Goal: Task Accomplishment & Management: Manage account settings

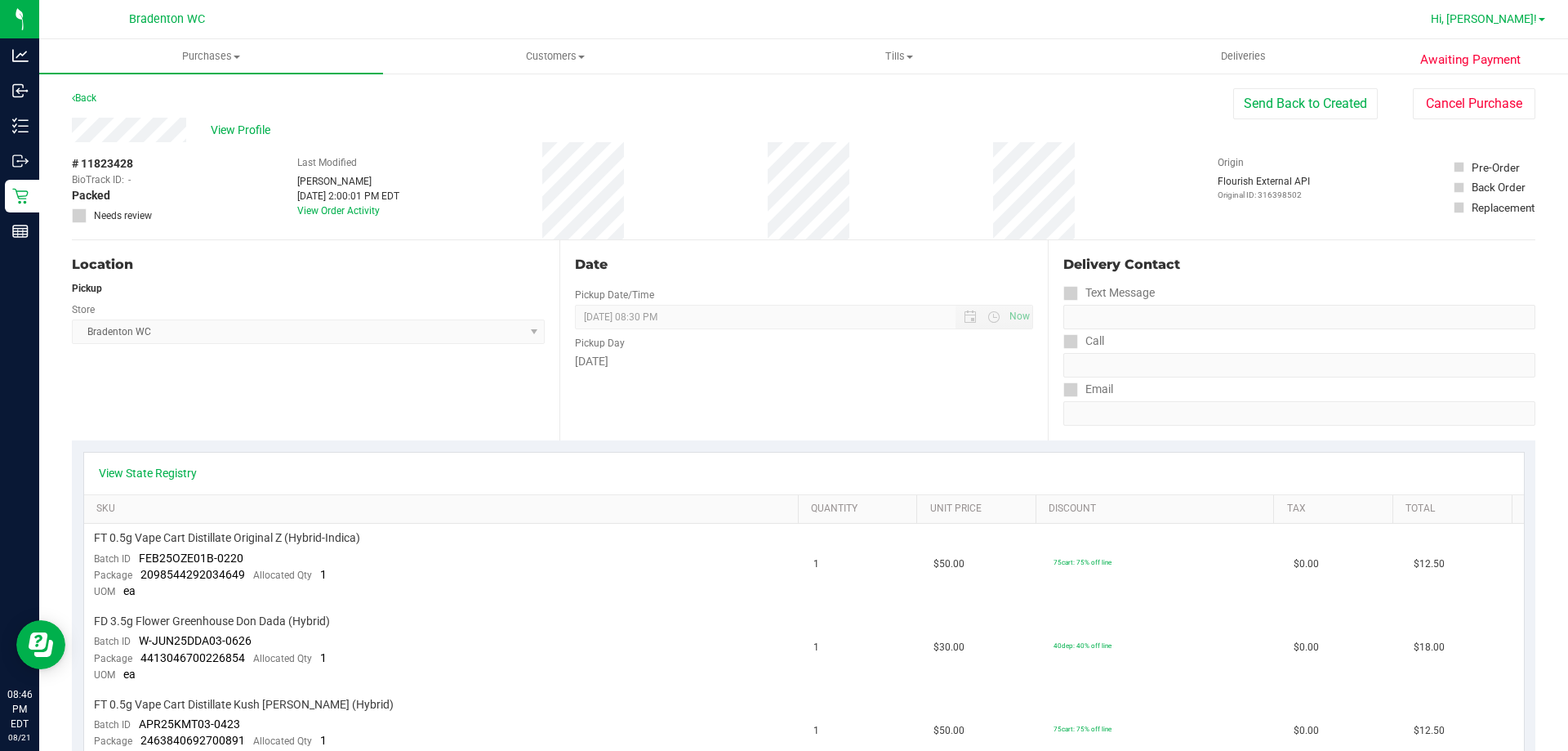
click at [1518, 15] on span "Hi, [PERSON_NAME]!" at bounding box center [1484, 19] width 106 height 13
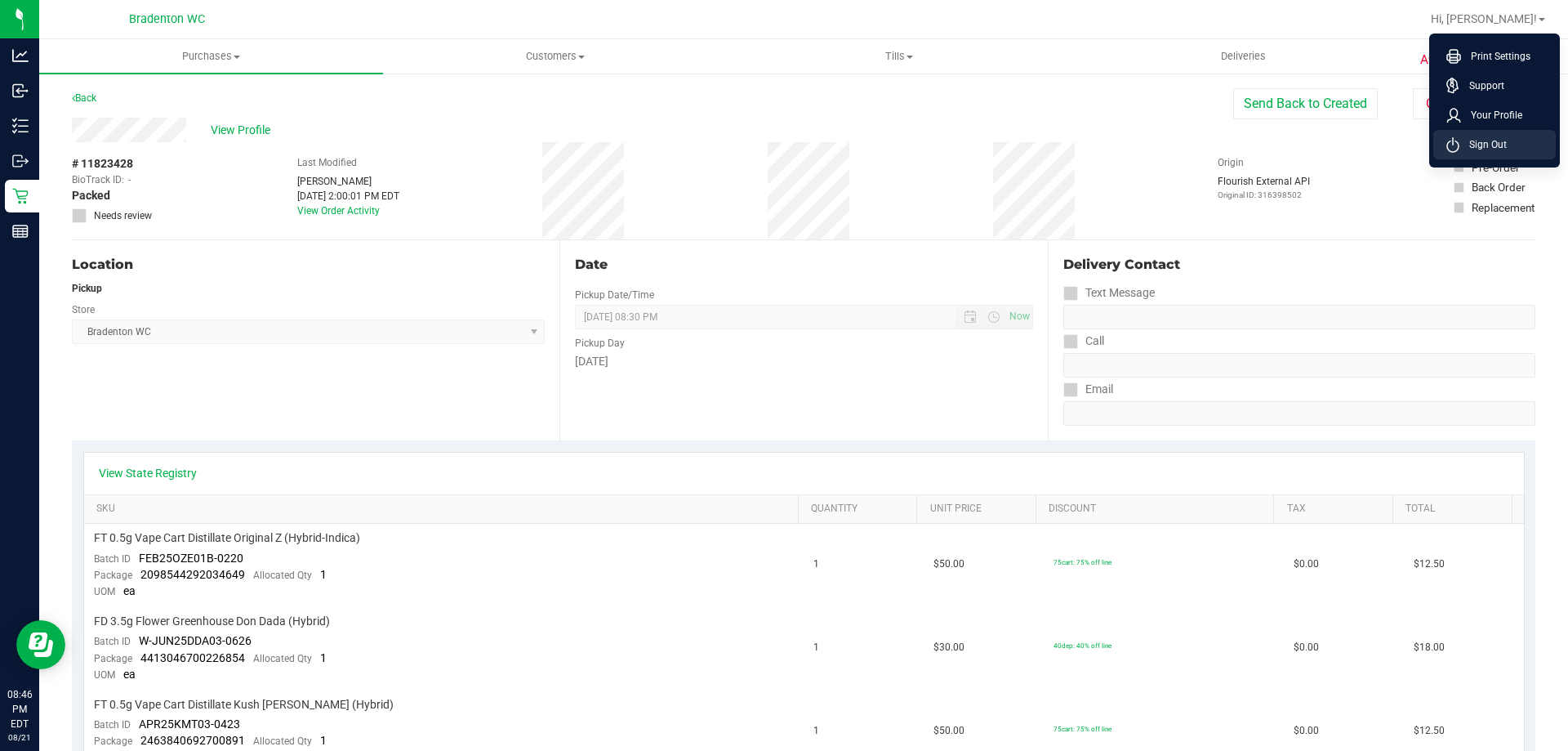
click at [1496, 141] on span "Sign Out" at bounding box center [1483, 144] width 47 height 16
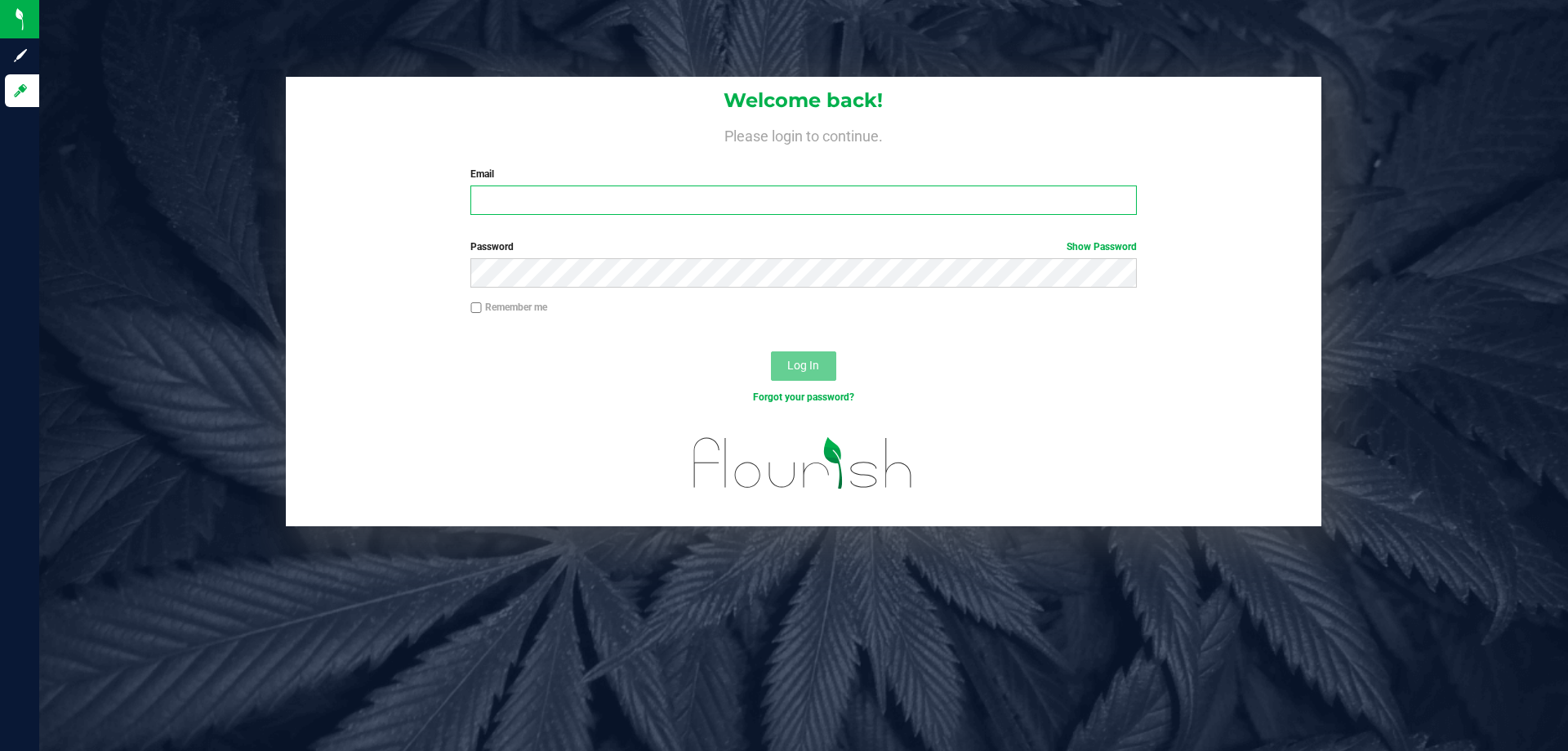
drag, startPoint x: 538, startPoint y: 201, endPoint x: 546, endPoint y: 193, distance: 11.3
click at [538, 201] on input "Email" at bounding box center [803, 200] width 666 height 29
type input "[EMAIL_ADDRESS][DOMAIN_NAME]"
click at [771, 351] on button "Log In" at bounding box center [803, 366] width 65 height 29
